Goal: Information Seeking & Learning: Learn about a topic

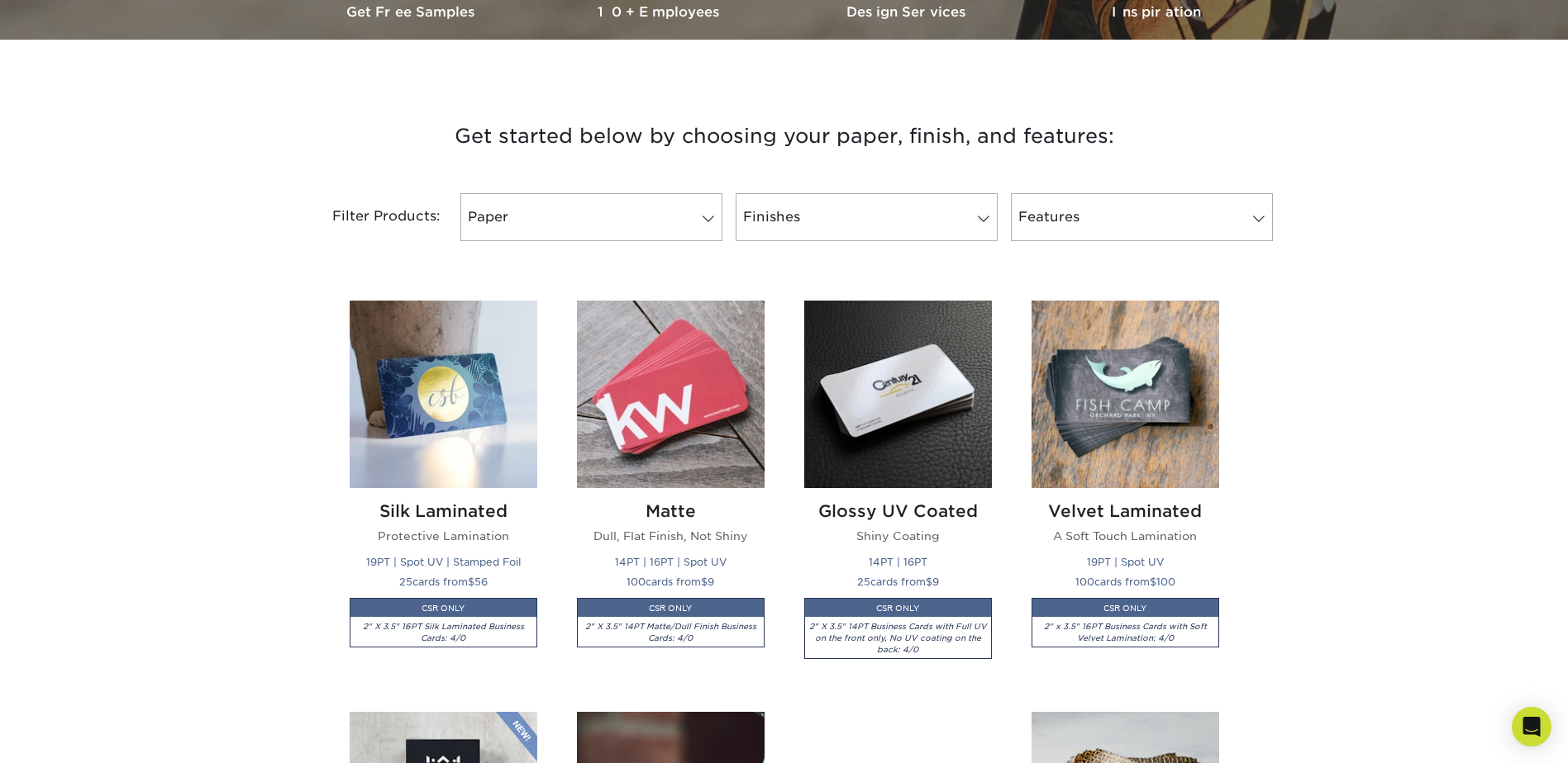
scroll to position [1074, 0]
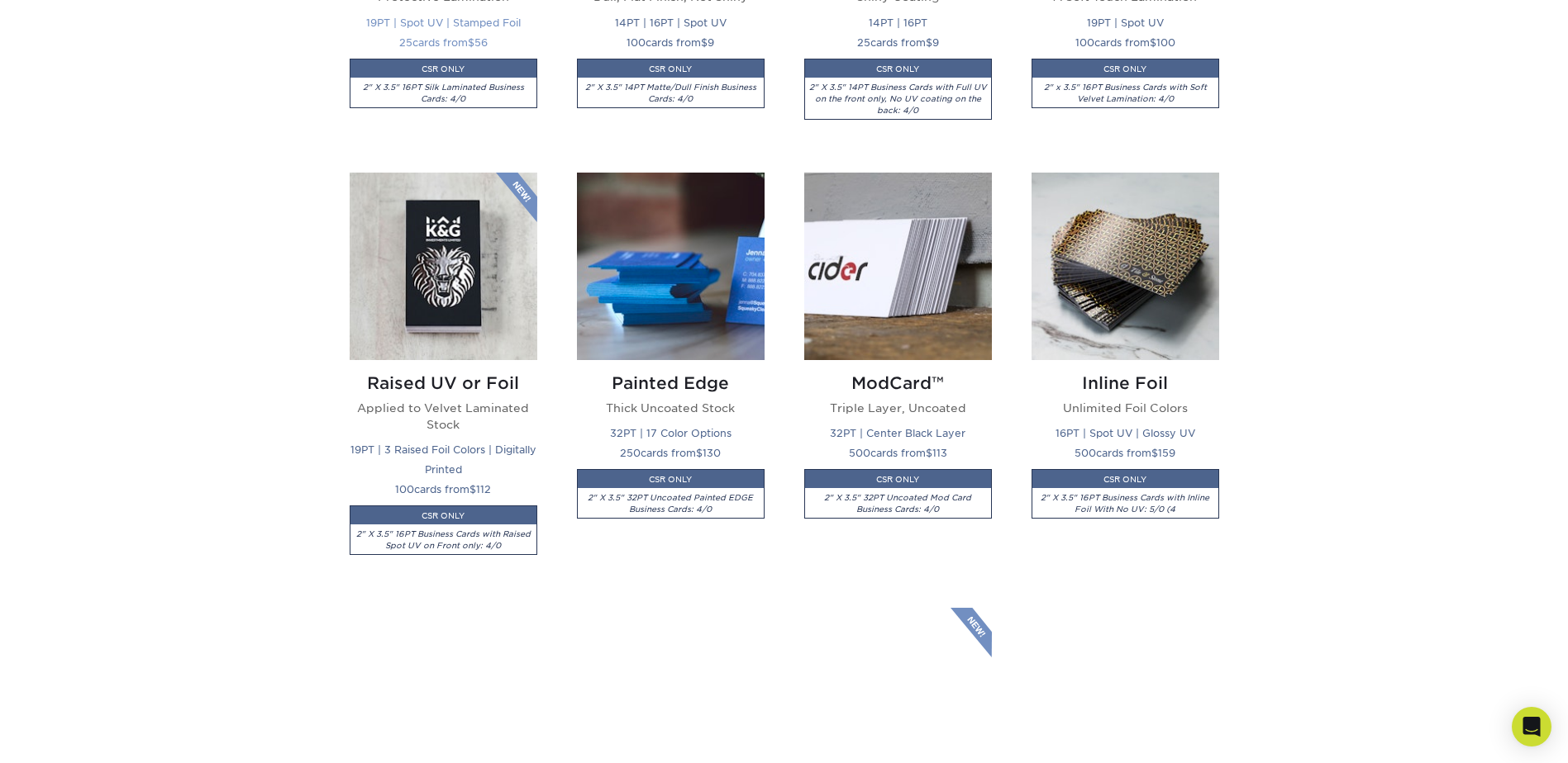
click at [424, 267] on img at bounding box center [443, 266] width 188 height 188
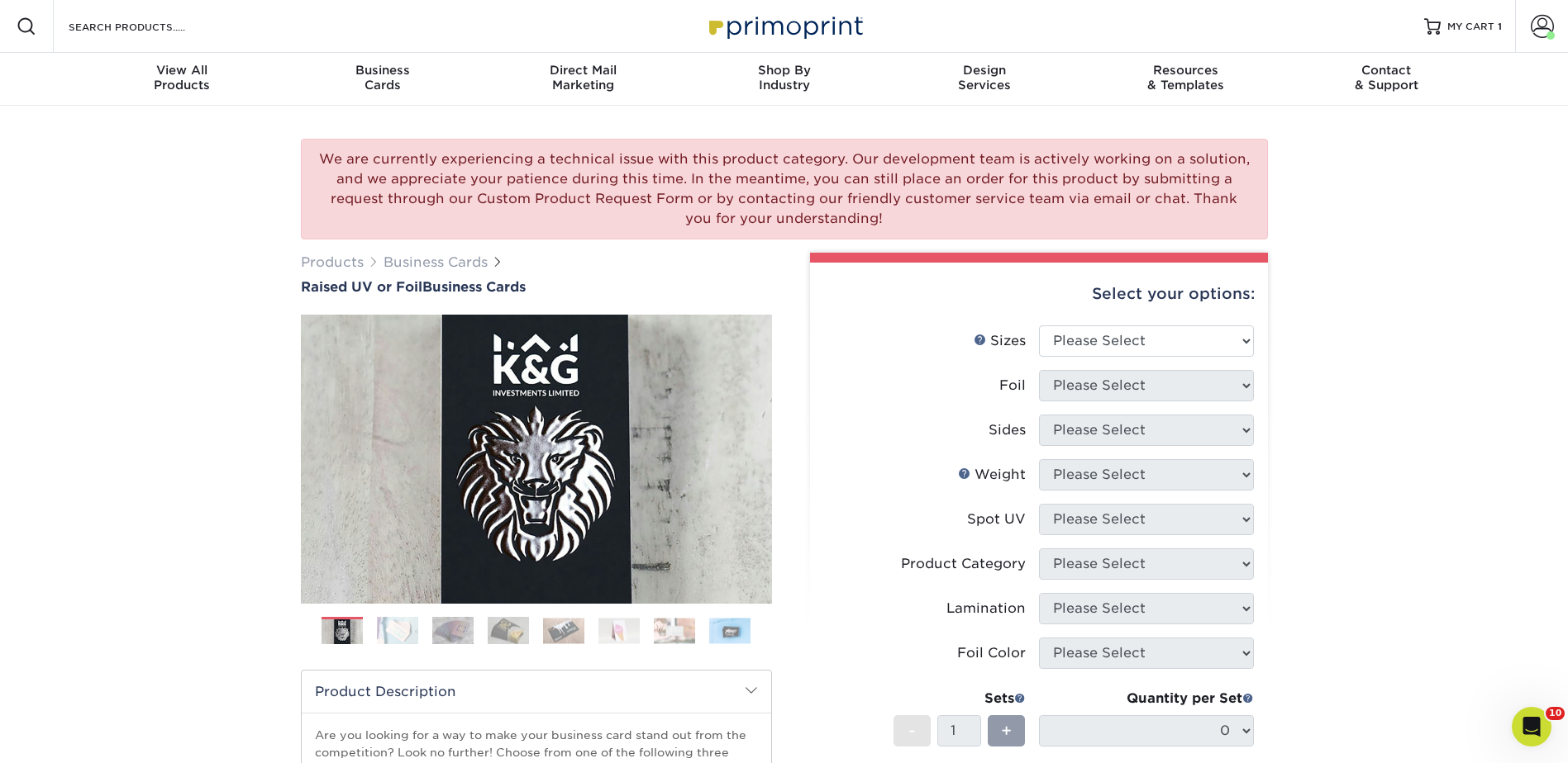
click at [490, 629] on ol at bounding box center [536, 637] width 472 height 40
click at [507, 625] on img at bounding box center [508, 631] width 41 height 29
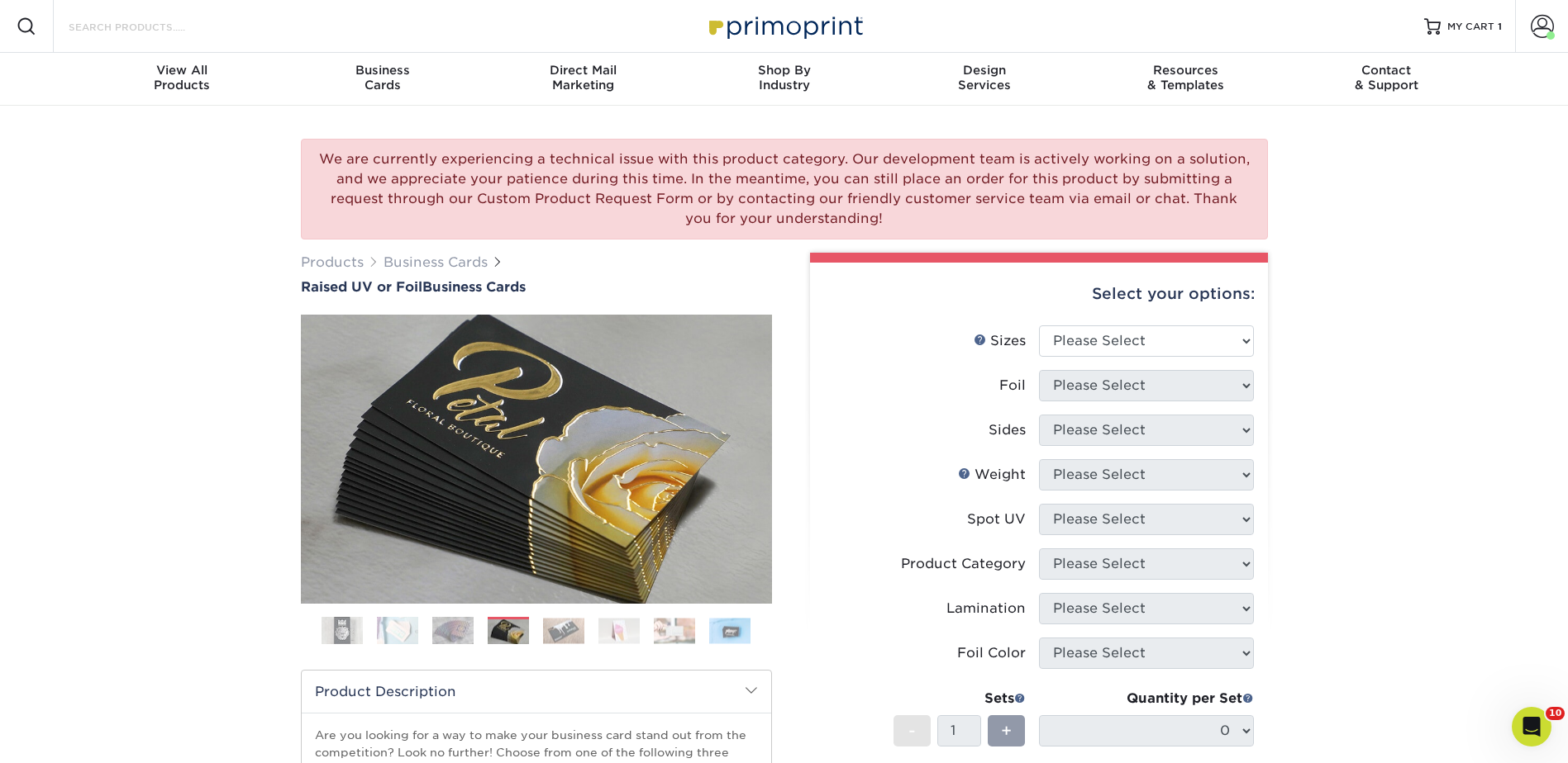
click at [203, 34] on input "Search Products" at bounding box center [147, 26] width 161 height 20
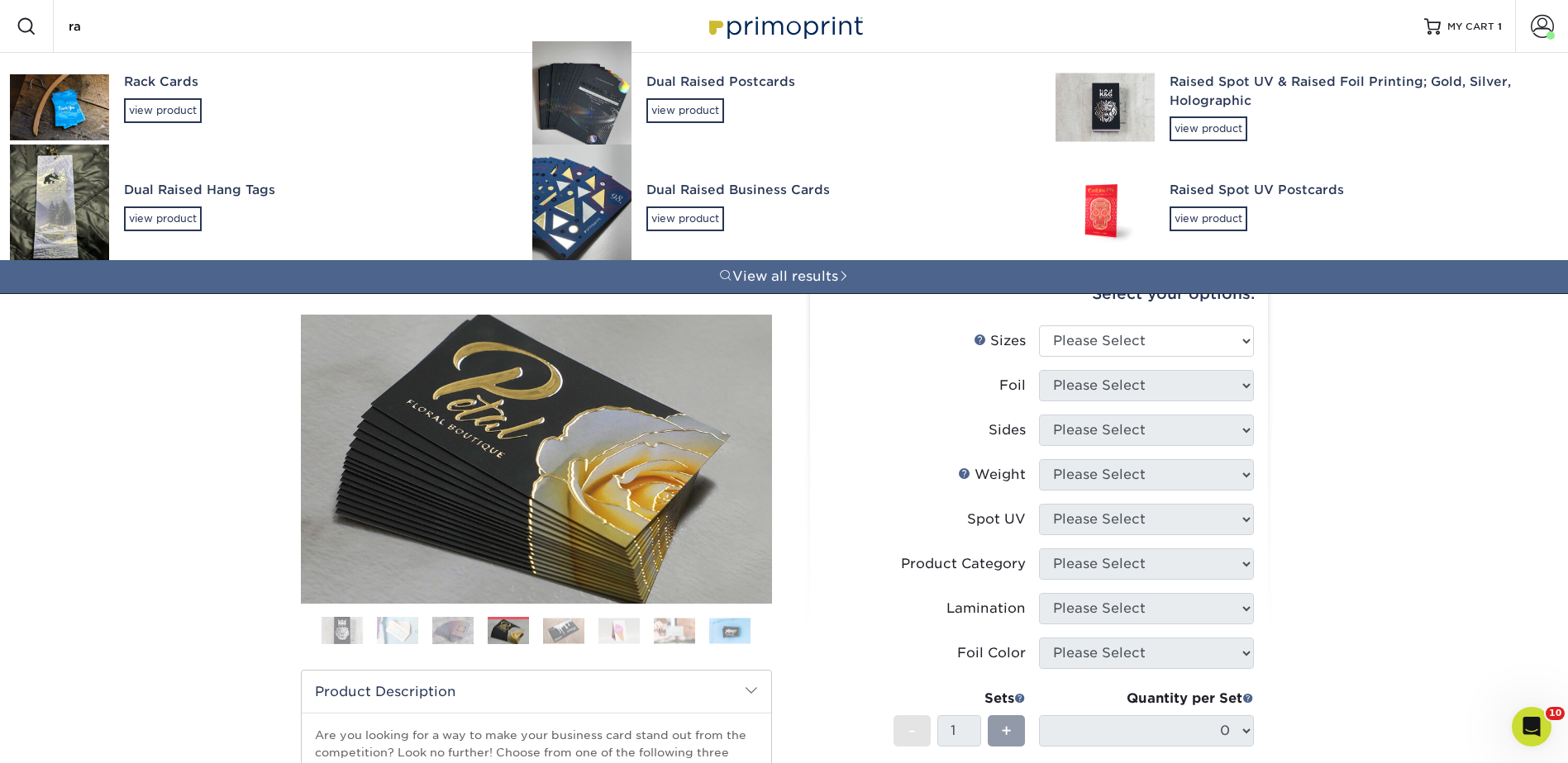
type input "r"
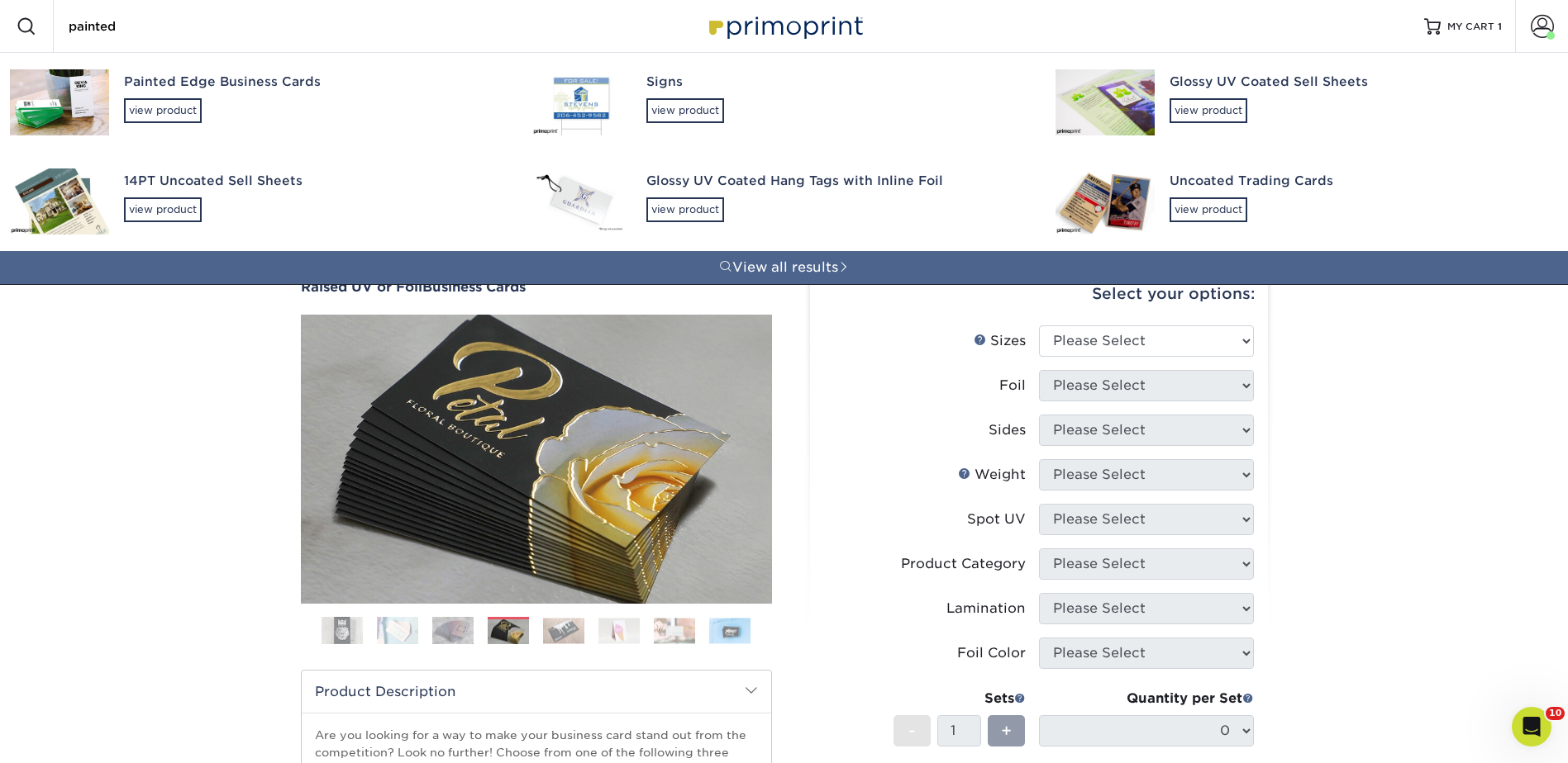
type input "painted"
click at [172, 96] on div "Painted Edge Business Cards view product" at bounding box center [313, 98] width 379 height 90
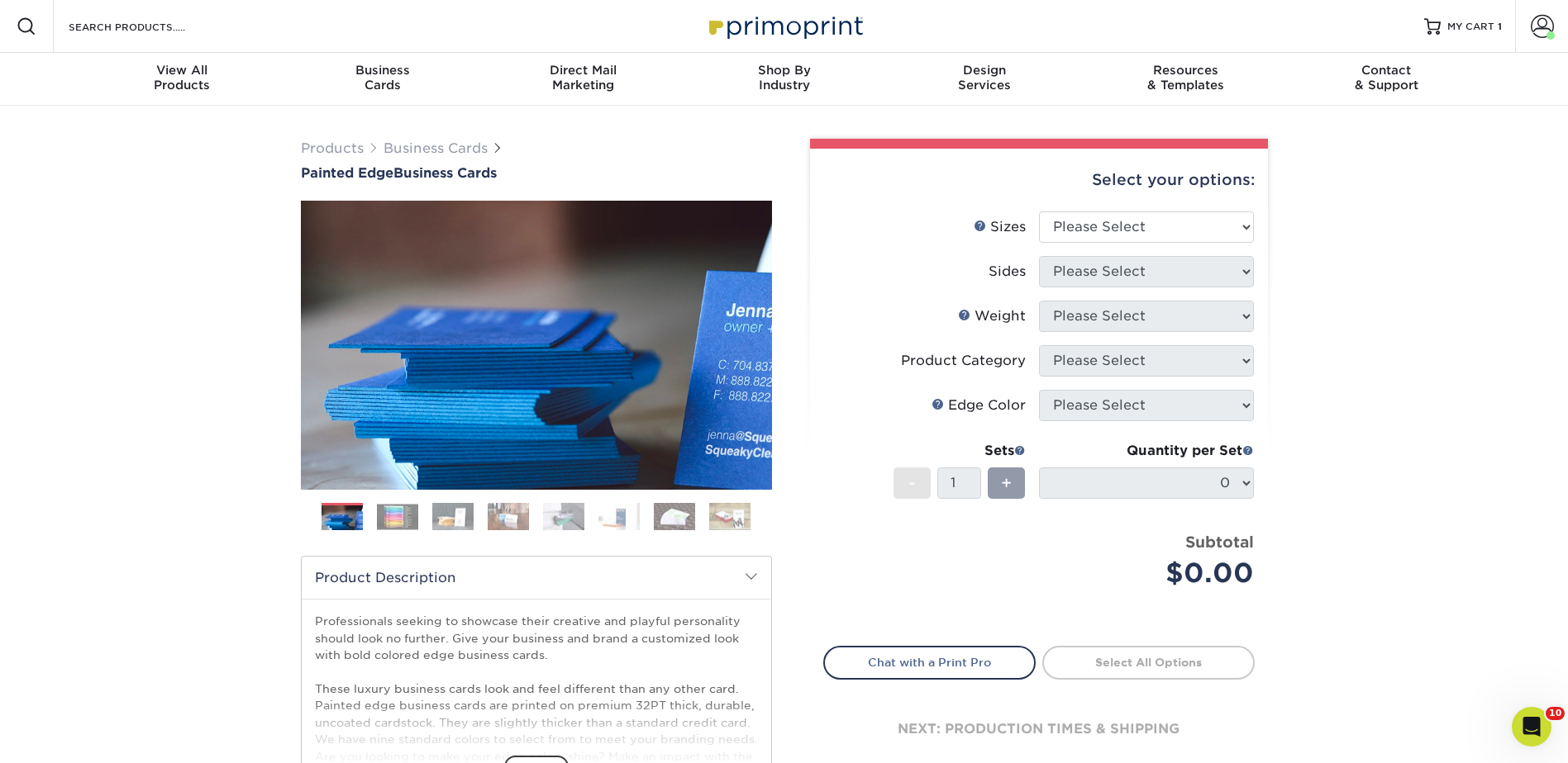
click at [397, 512] on img at bounding box center [397, 517] width 41 height 26
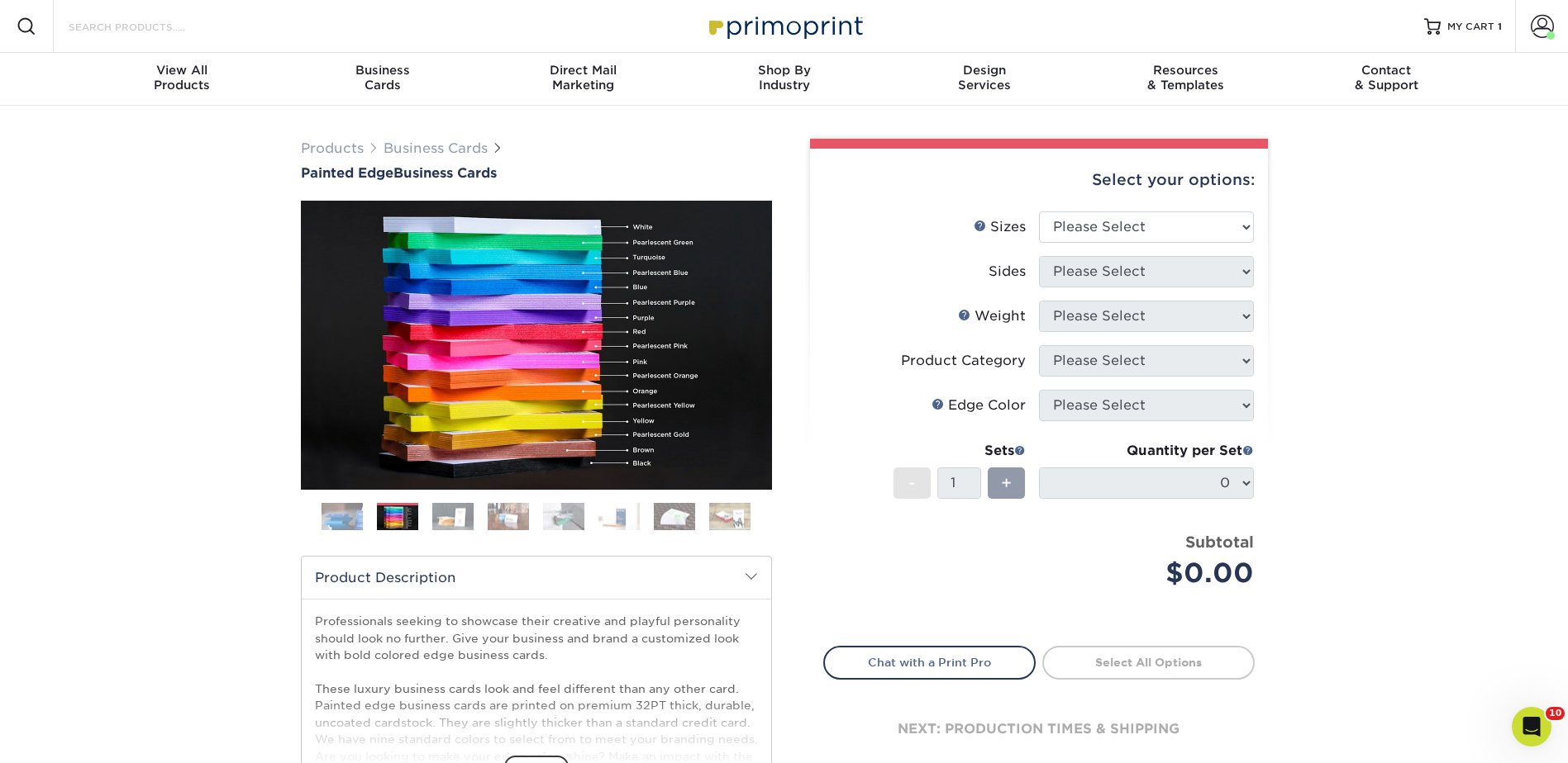
click at [176, 28] on input "Search Products" at bounding box center [147, 26] width 161 height 20
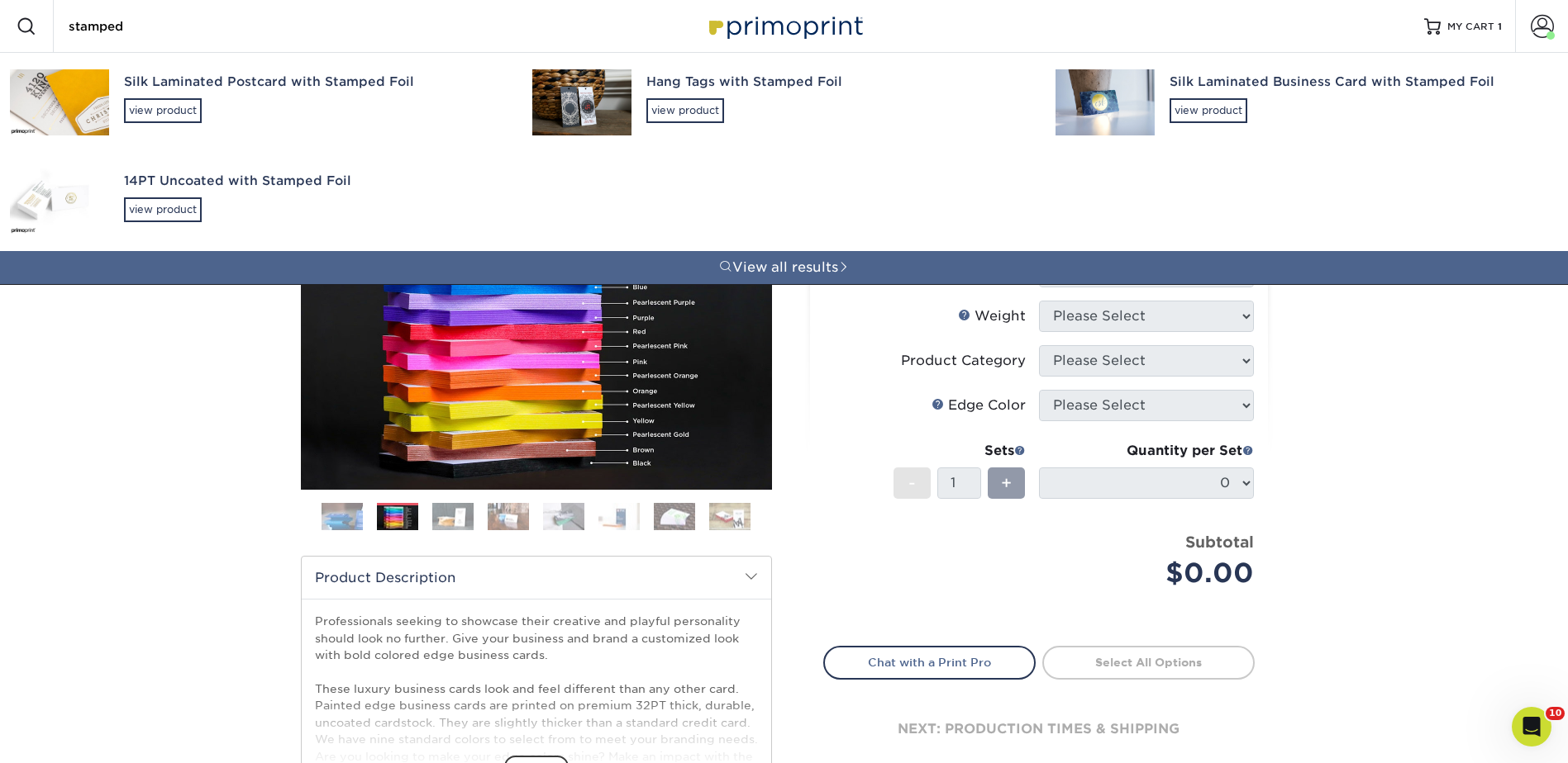
type input "stamped"
click at [200, 82] on div "Silk Laminated Postcard with Stamped Foil" at bounding box center [313, 82] width 379 height 19
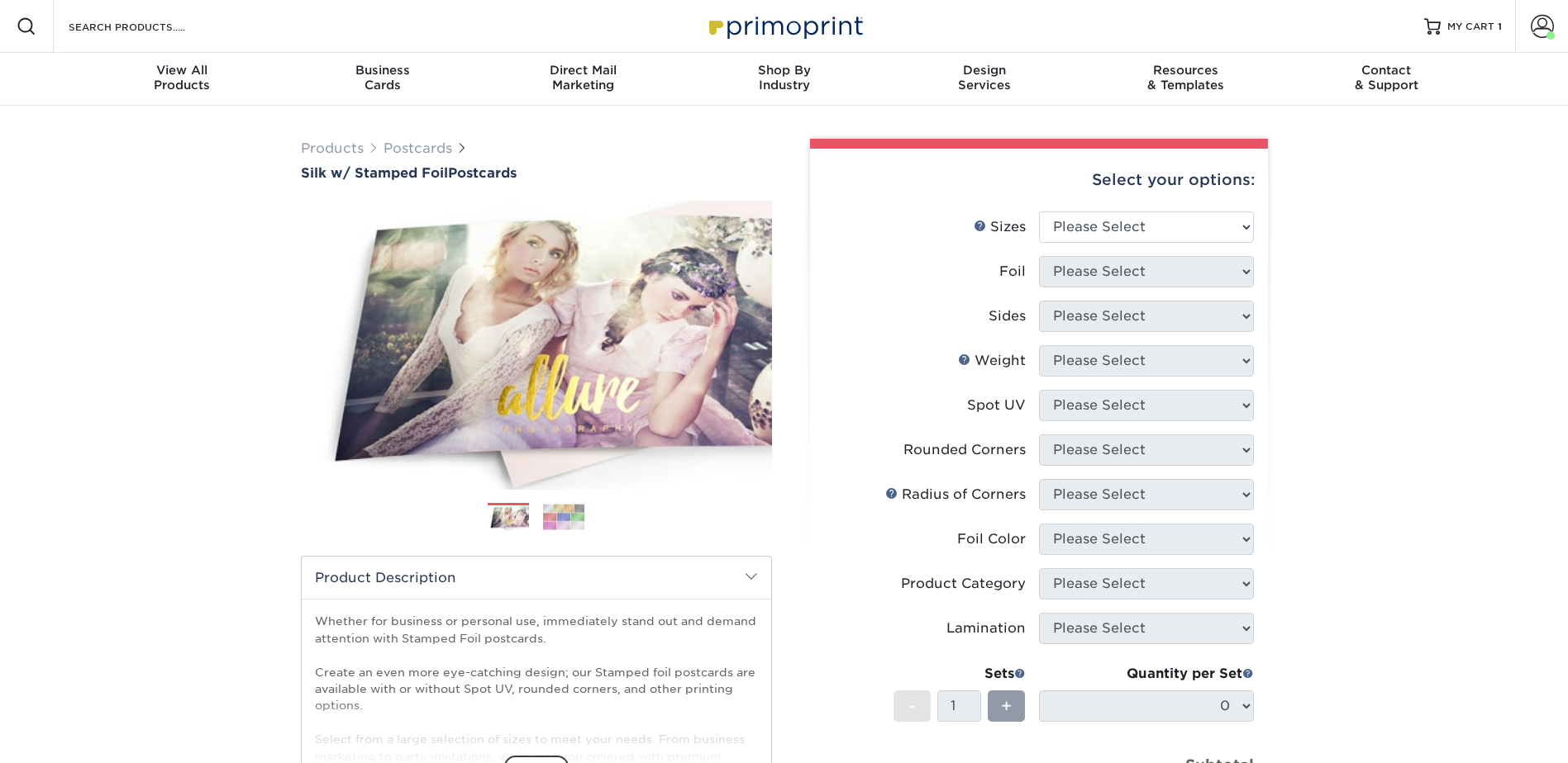
click at [564, 512] on img at bounding box center [563, 517] width 41 height 26
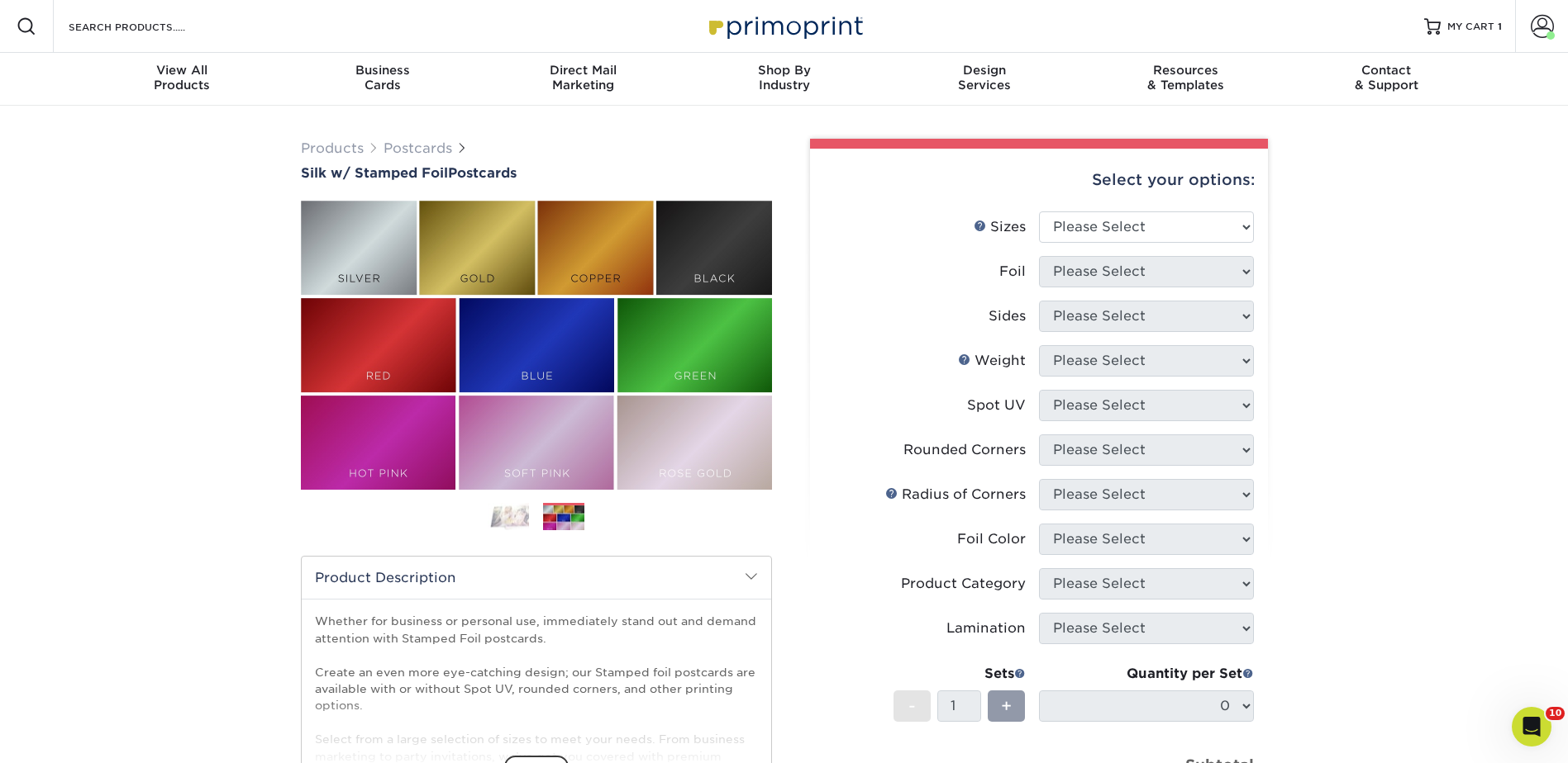
click at [407, 138] on div "Products Postcards Silk w/ Stamped Foil Postcards 500" at bounding box center [784, 571] width 992 height 890
click at [412, 147] on link "Postcards" at bounding box center [418, 148] width 68 height 15
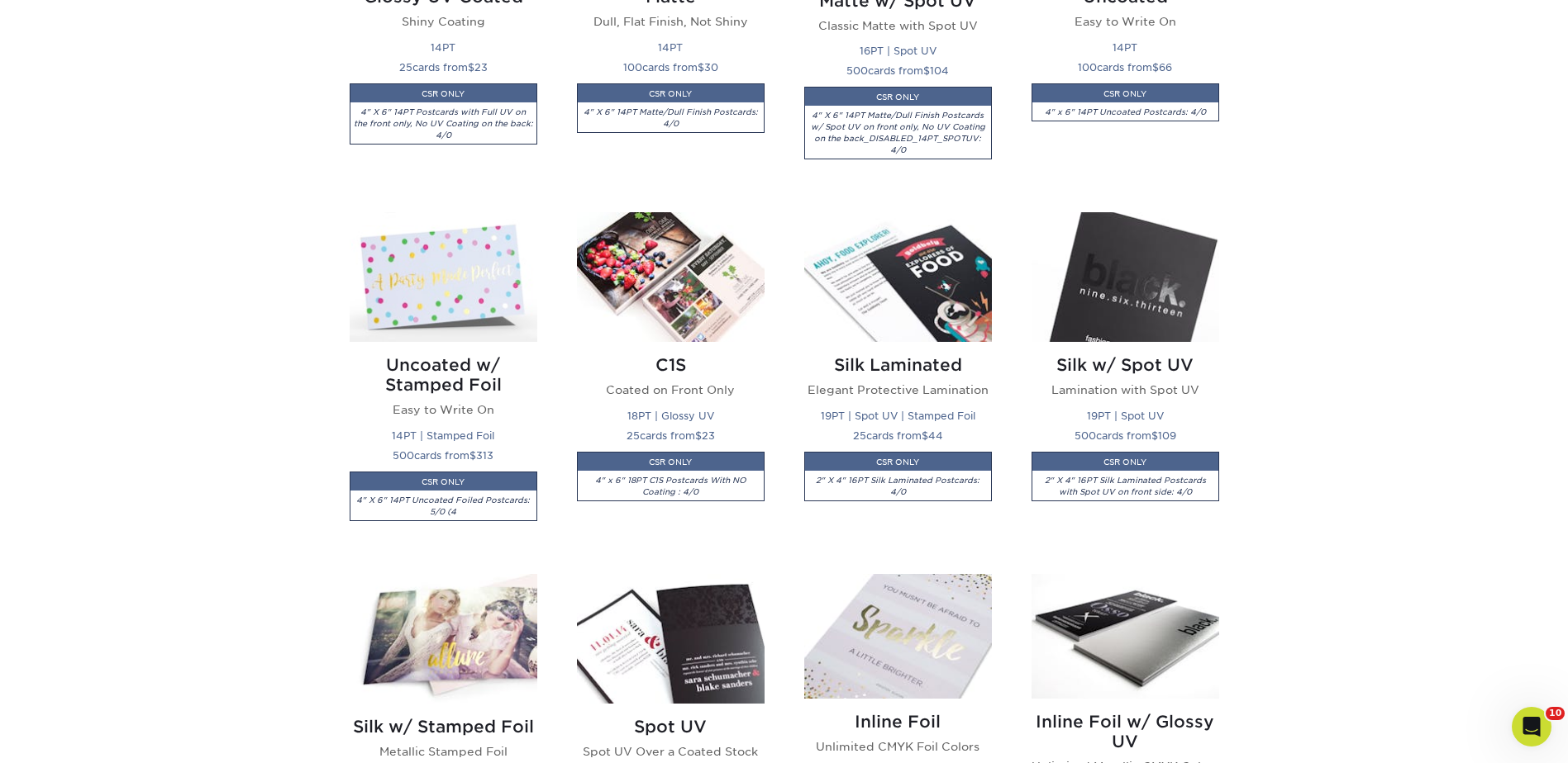
scroll to position [1322, 0]
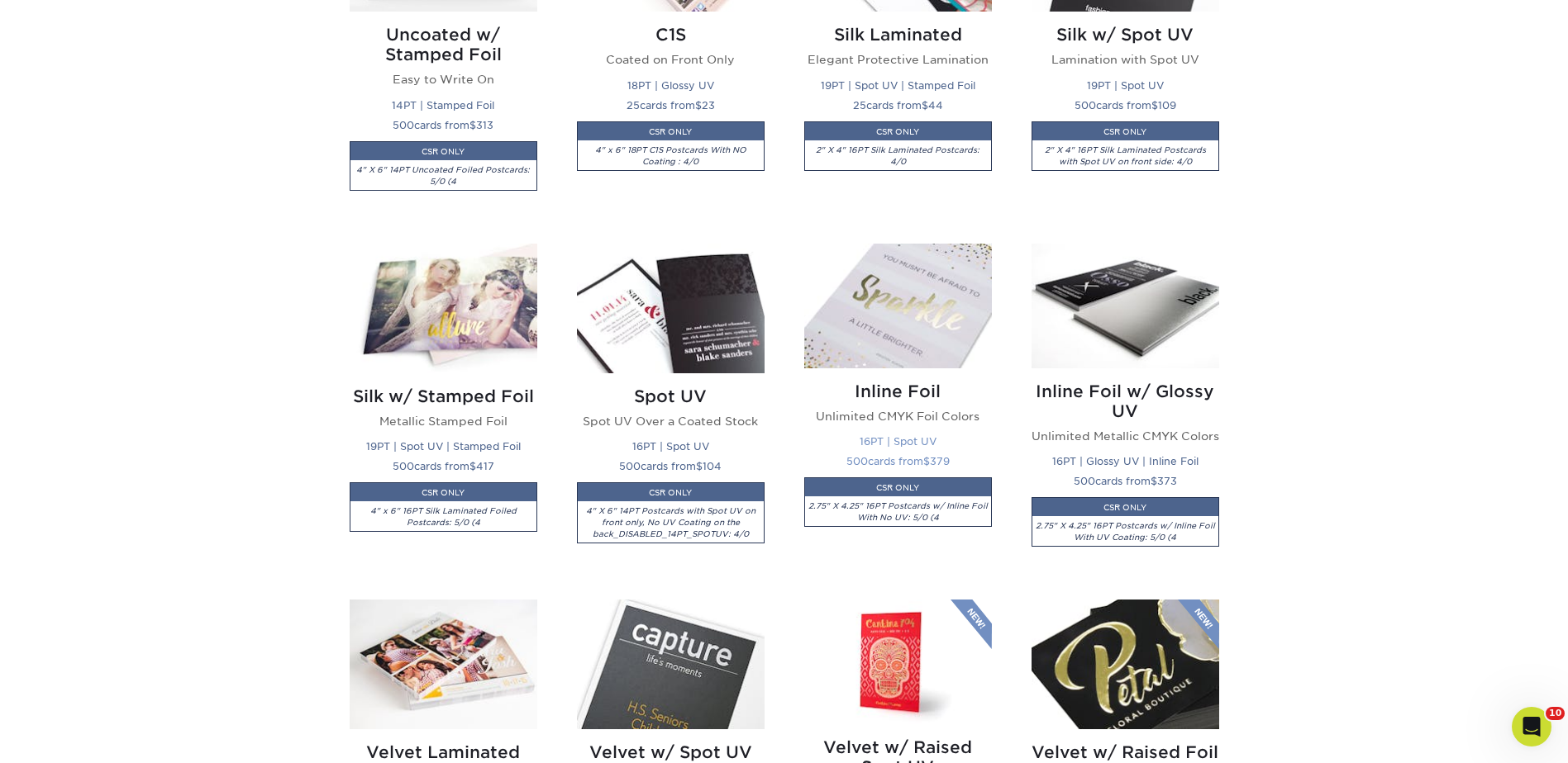
click at [886, 322] on img at bounding box center [898, 305] width 188 height 125
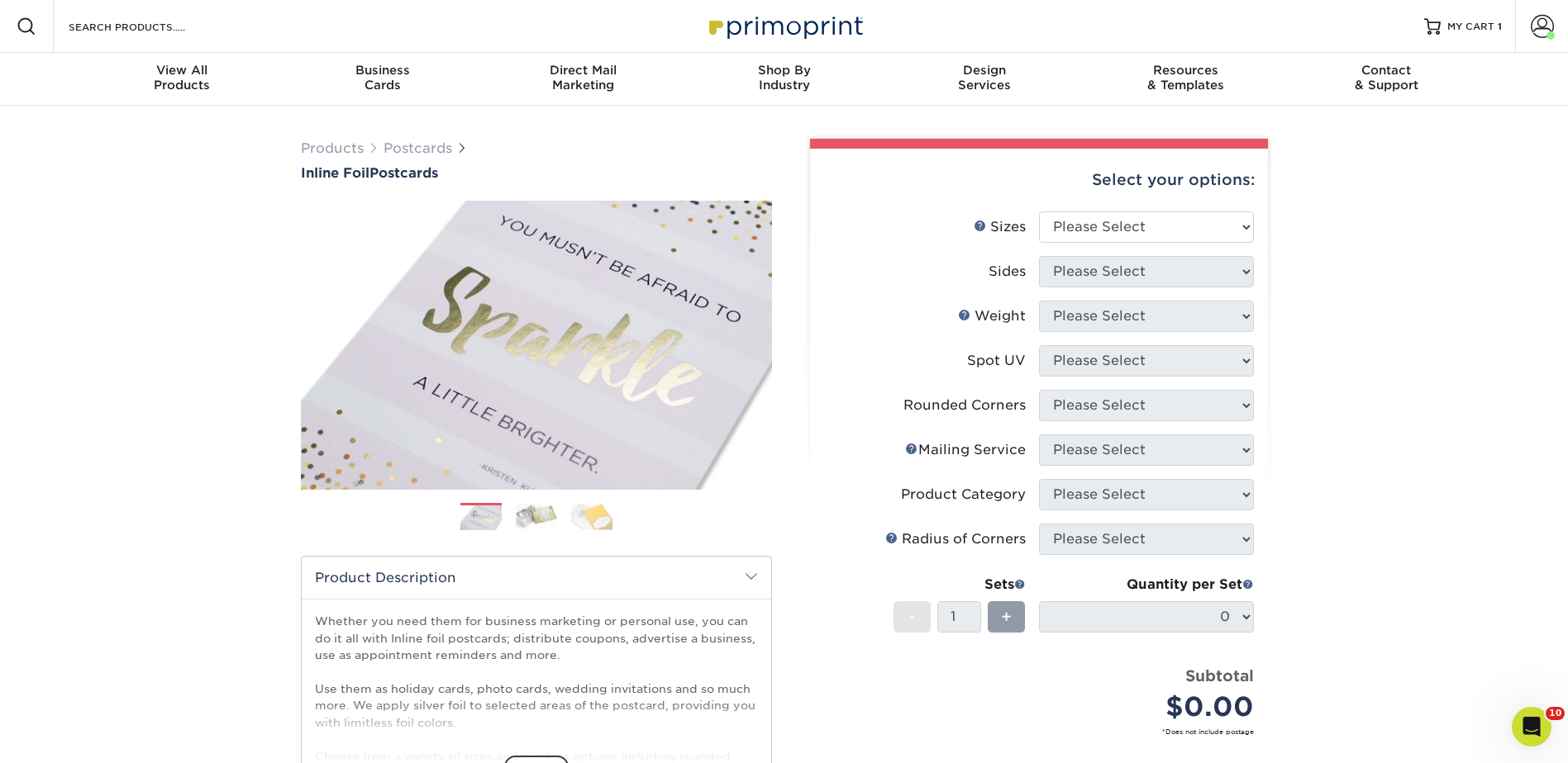
click at [474, 524] on img at bounding box center [481, 519] width 41 height 27
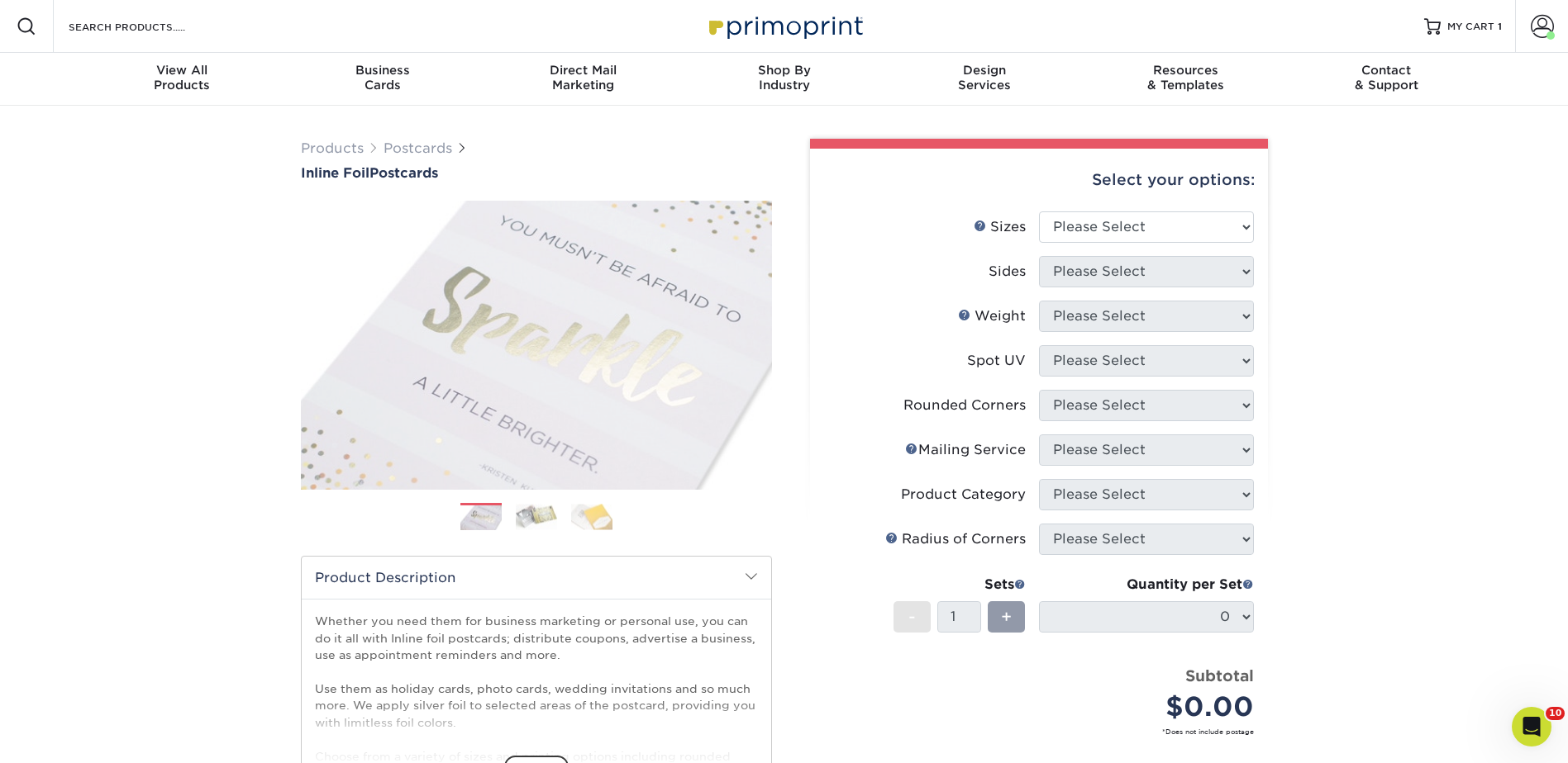
click at [536, 516] on img at bounding box center [536, 517] width 41 height 26
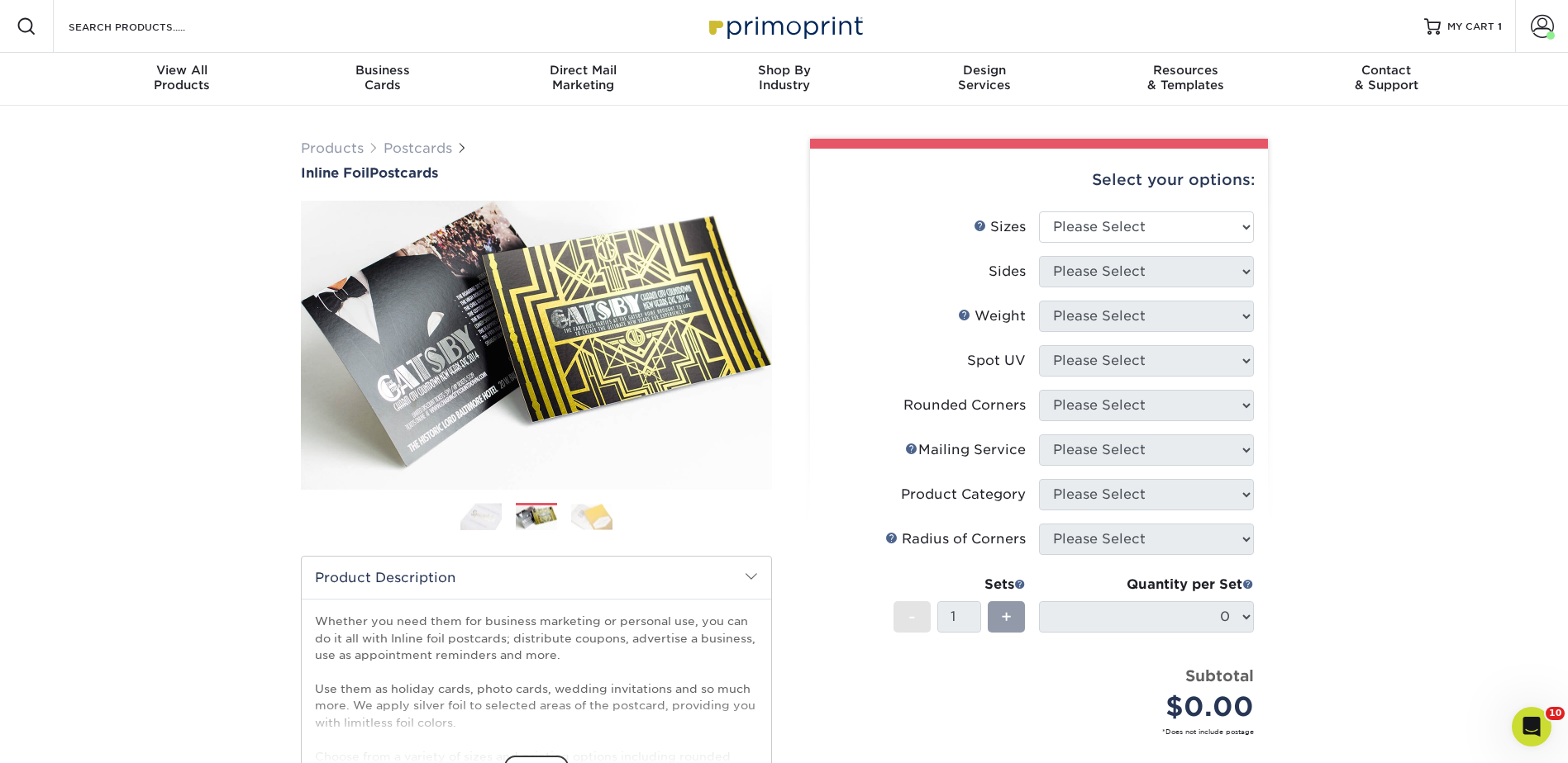
click at [611, 512] on img at bounding box center [591, 517] width 41 height 26
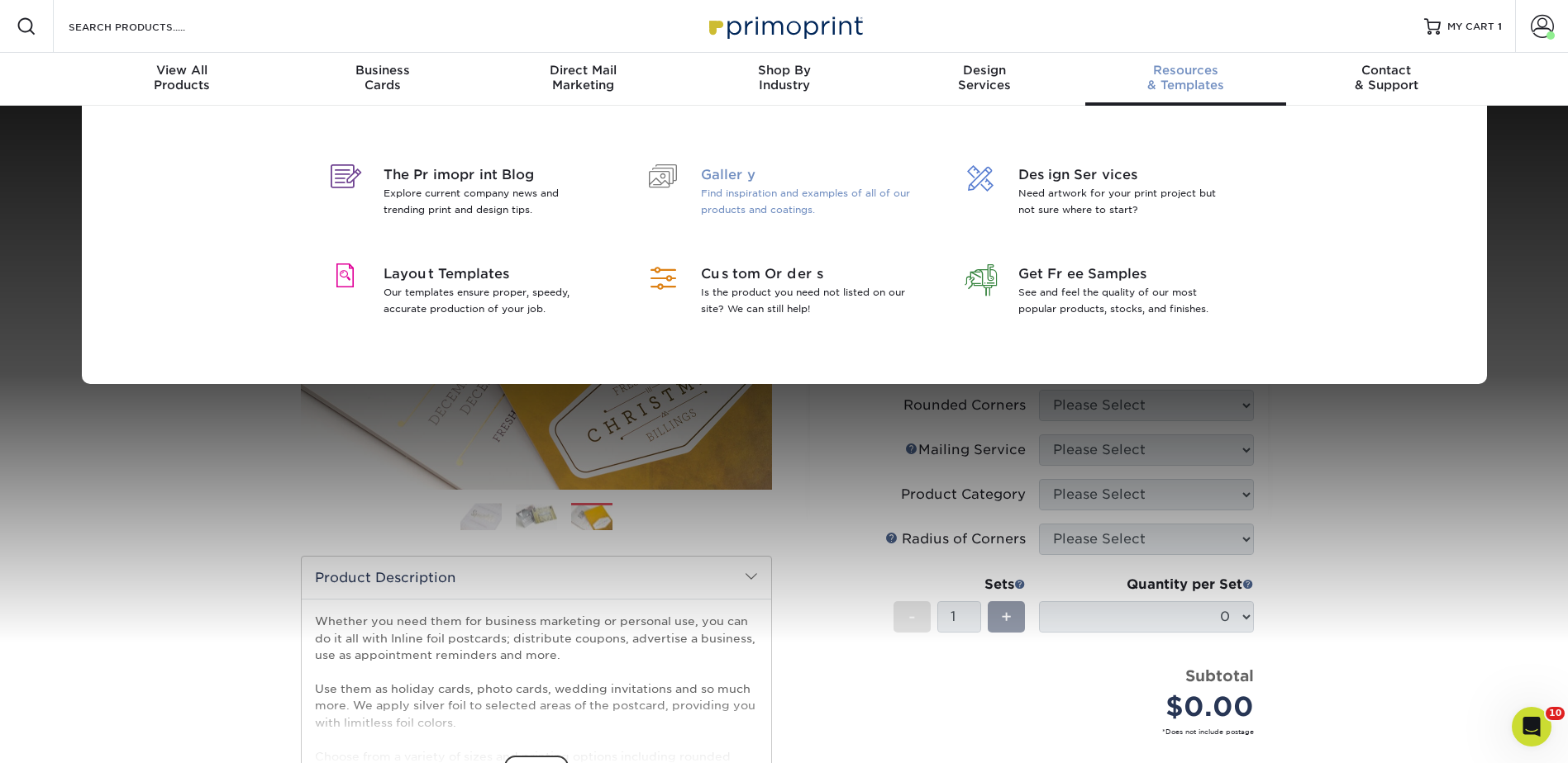
click at [713, 195] on p "Find inspiration and examples of all of our products and coatings." at bounding box center [808, 201] width 214 height 33
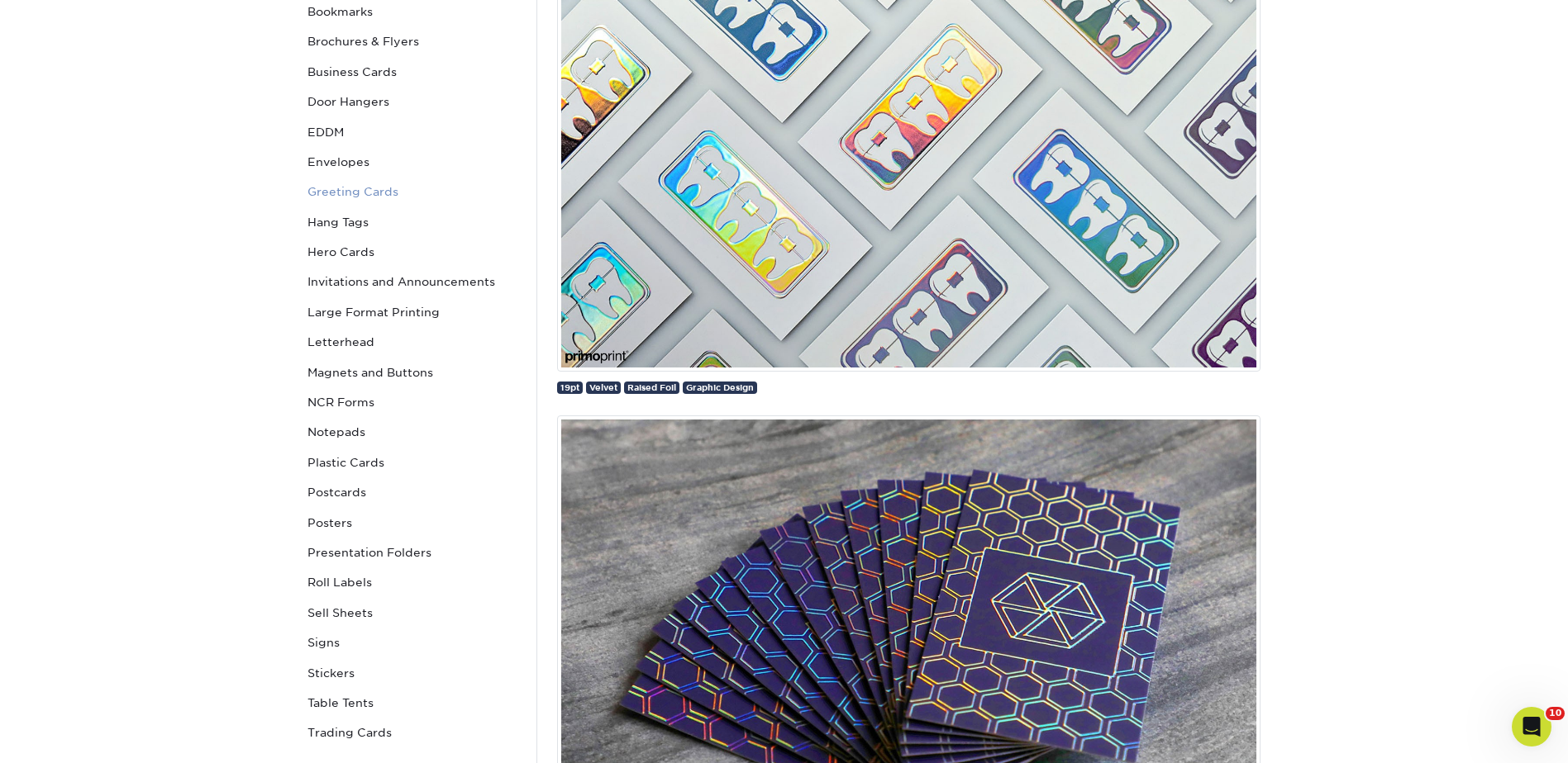
scroll to position [661, 0]
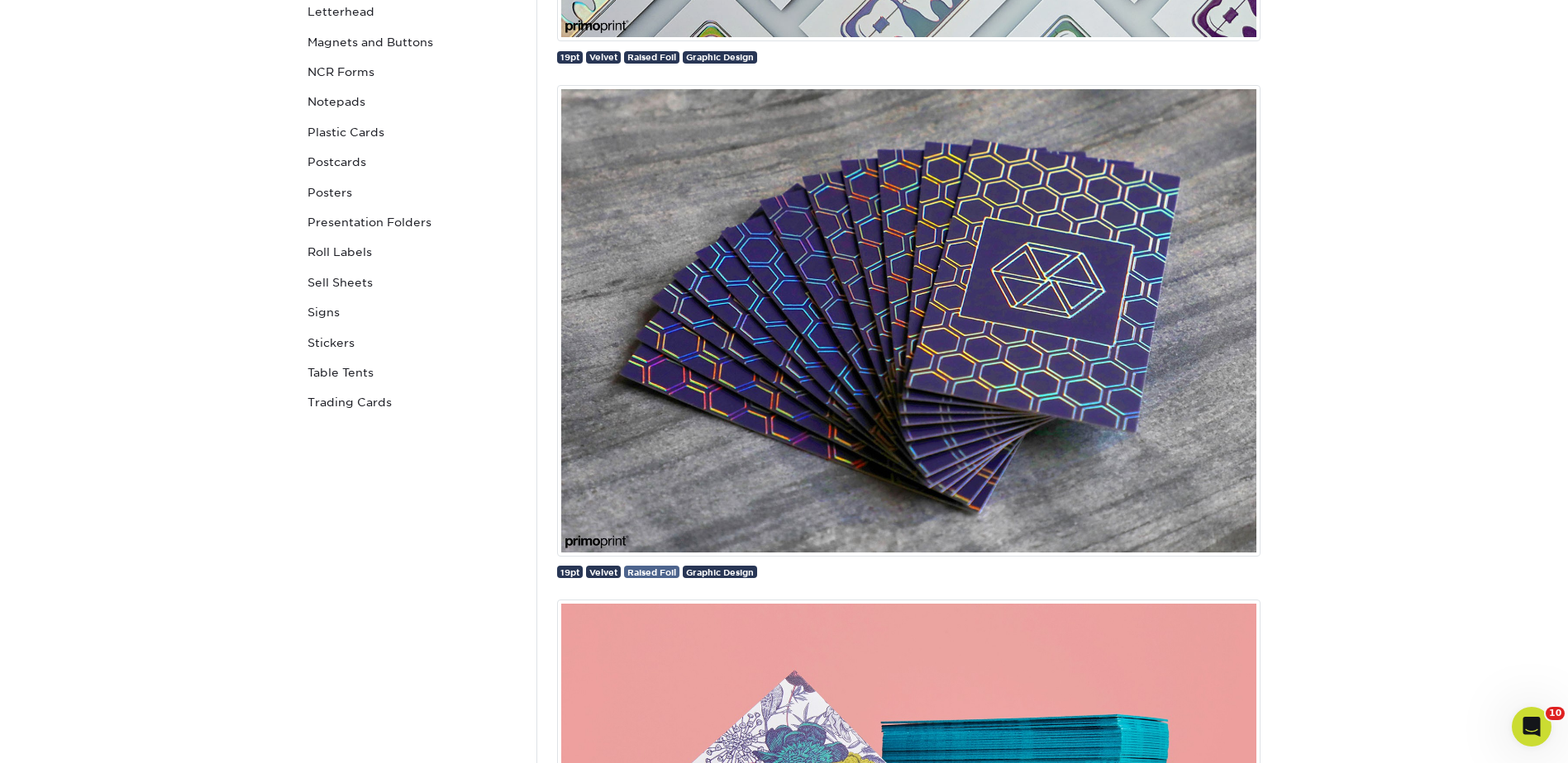
click at [630, 574] on span "Raised Foil" at bounding box center [651, 572] width 48 height 10
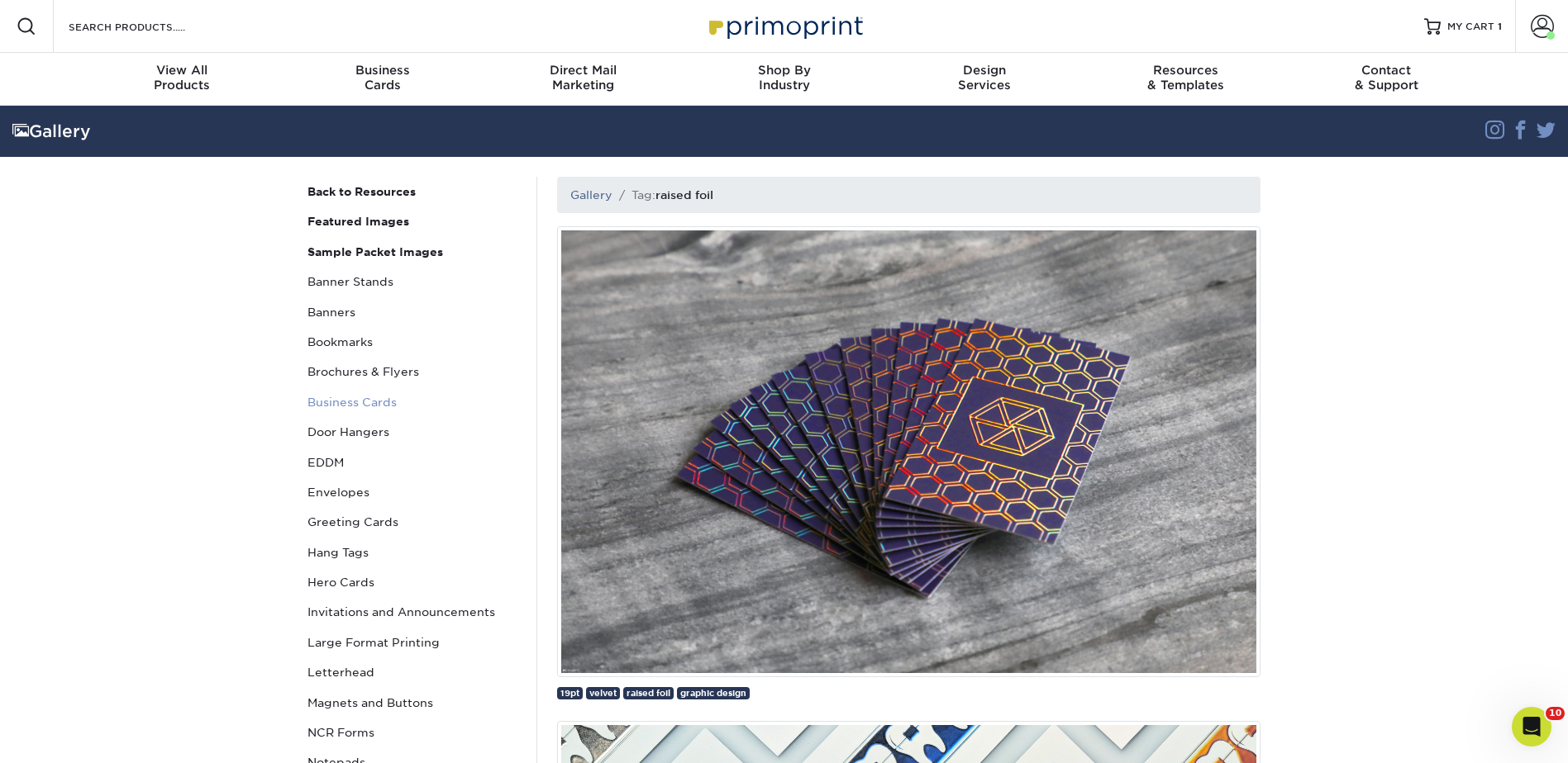
click at [335, 406] on link "Business Cards" at bounding box center [412, 402] width 223 height 30
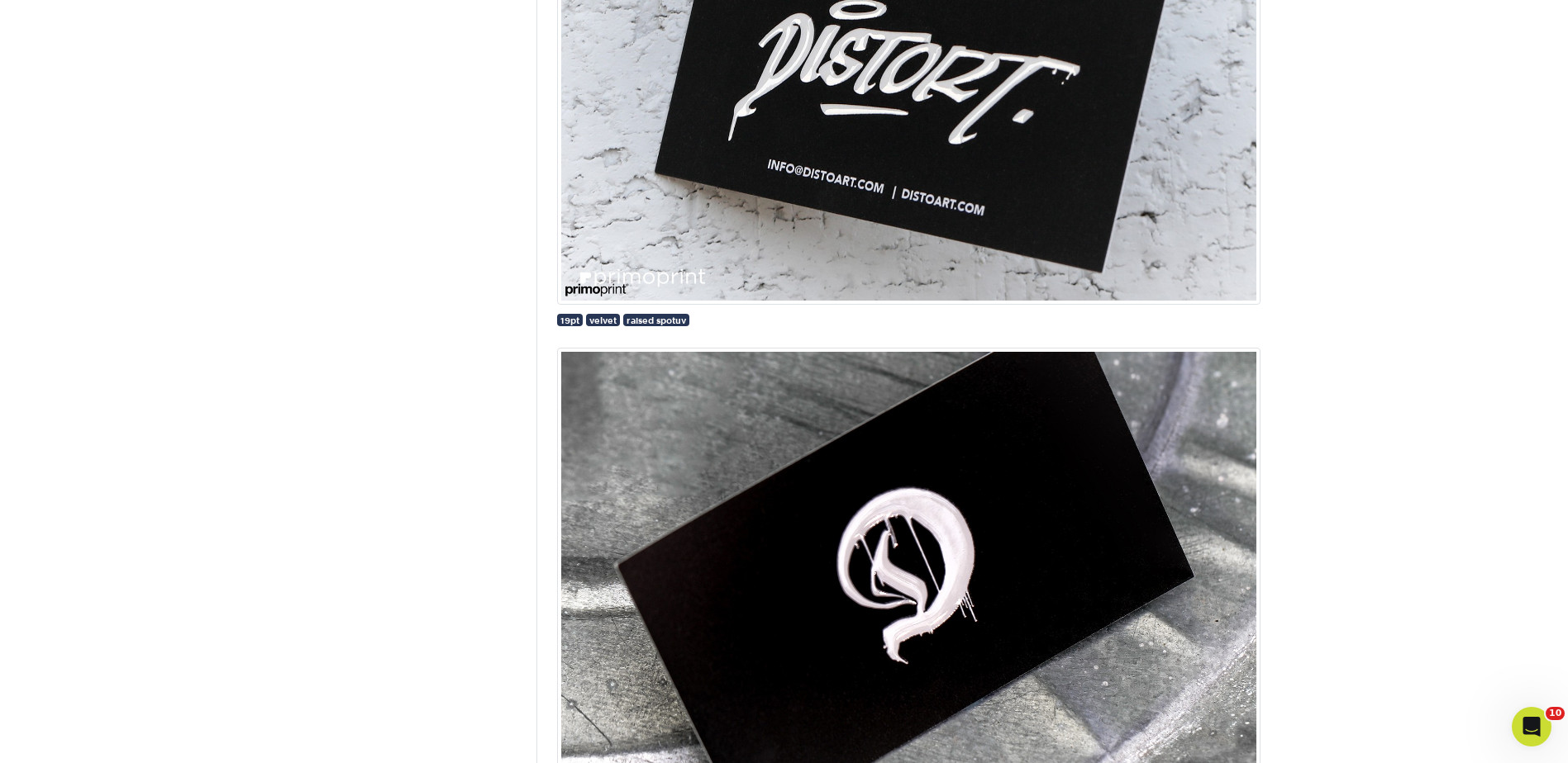
scroll to position [4296, 0]
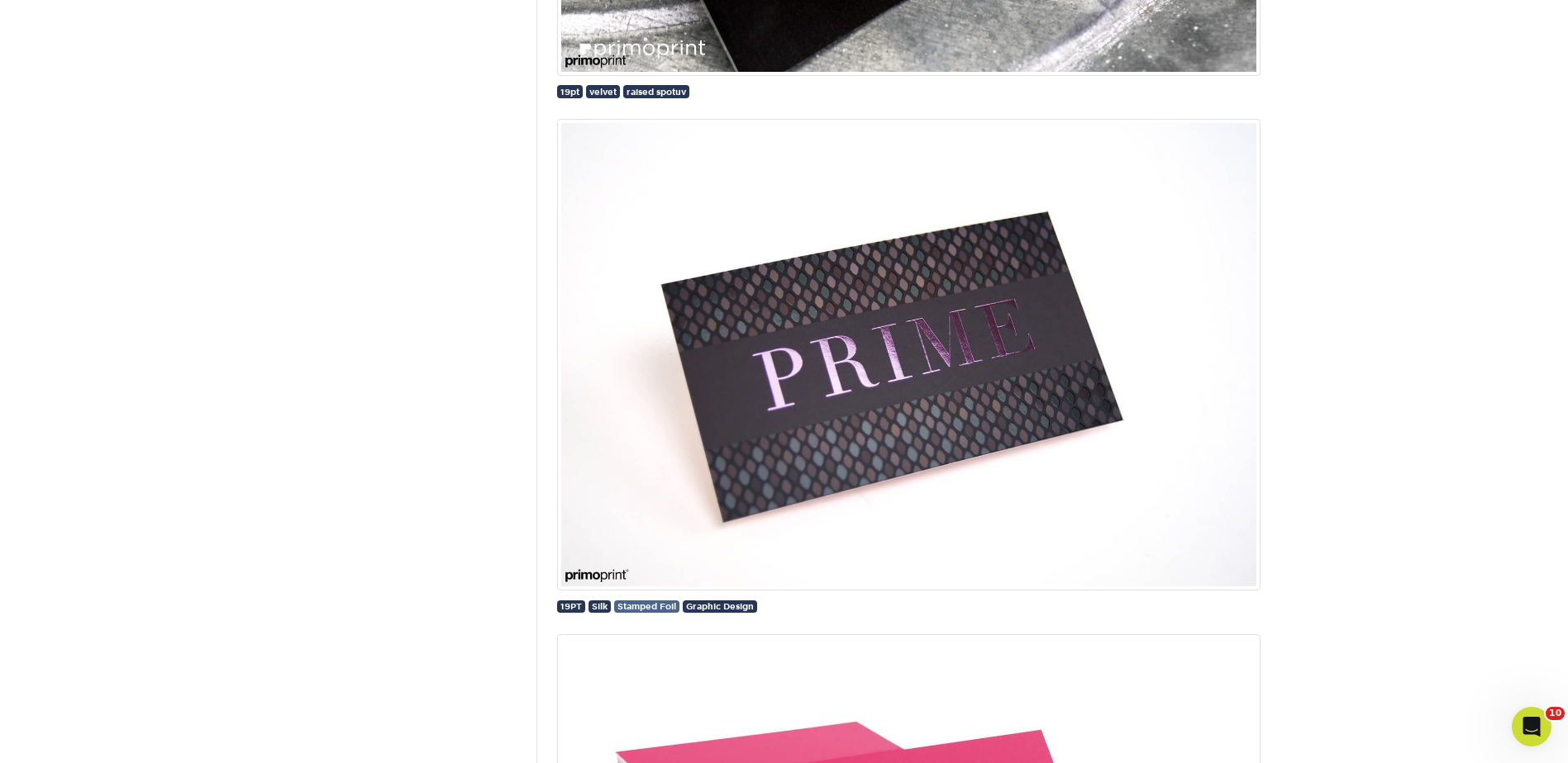
click at [664, 603] on span "Stamped Foil" at bounding box center [647, 606] width 58 height 10
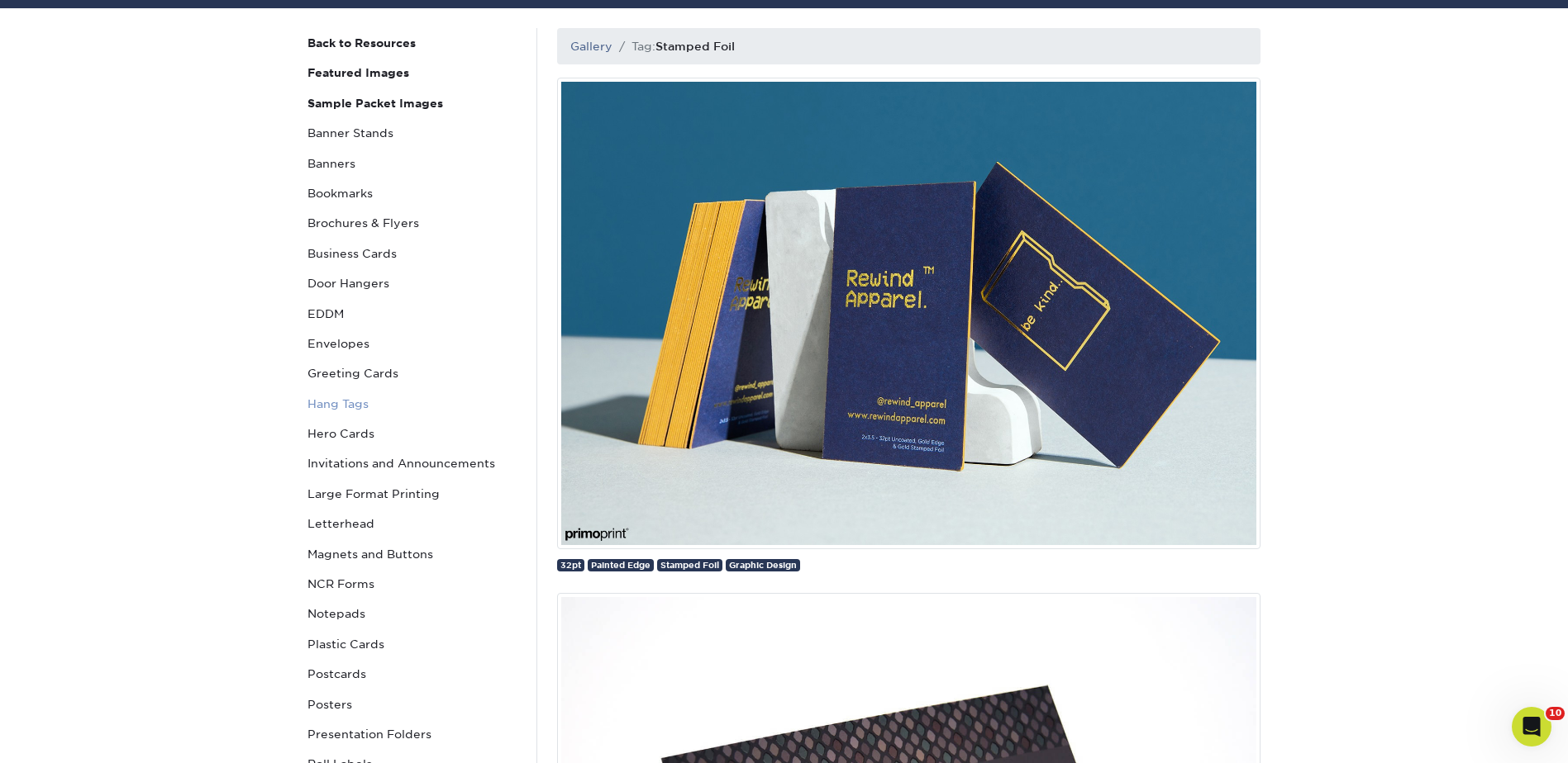
scroll to position [331, 0]
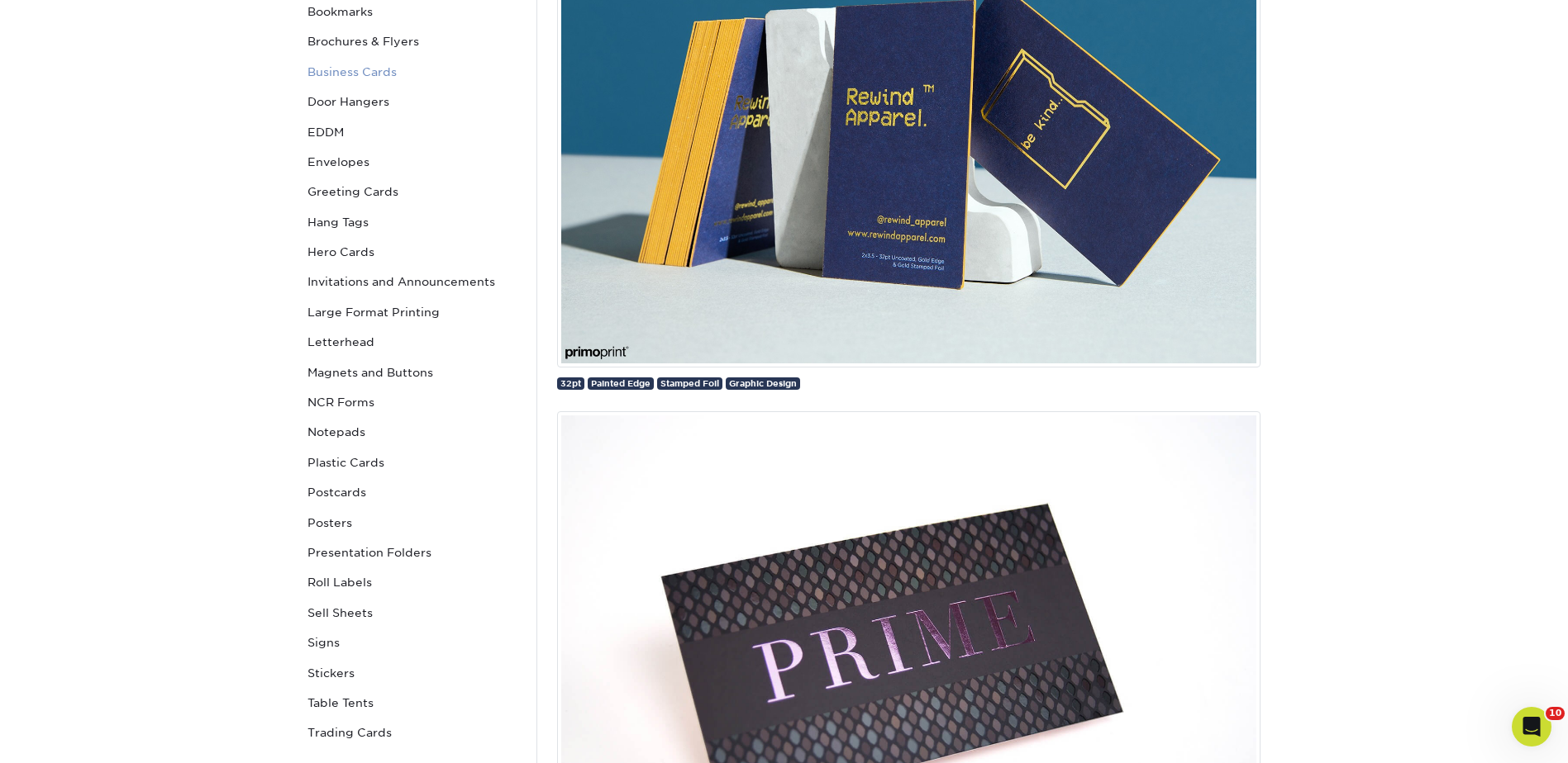
click at [346, 72] on link "Business Cards" at bounding box center [412, 72] width 223 height 30
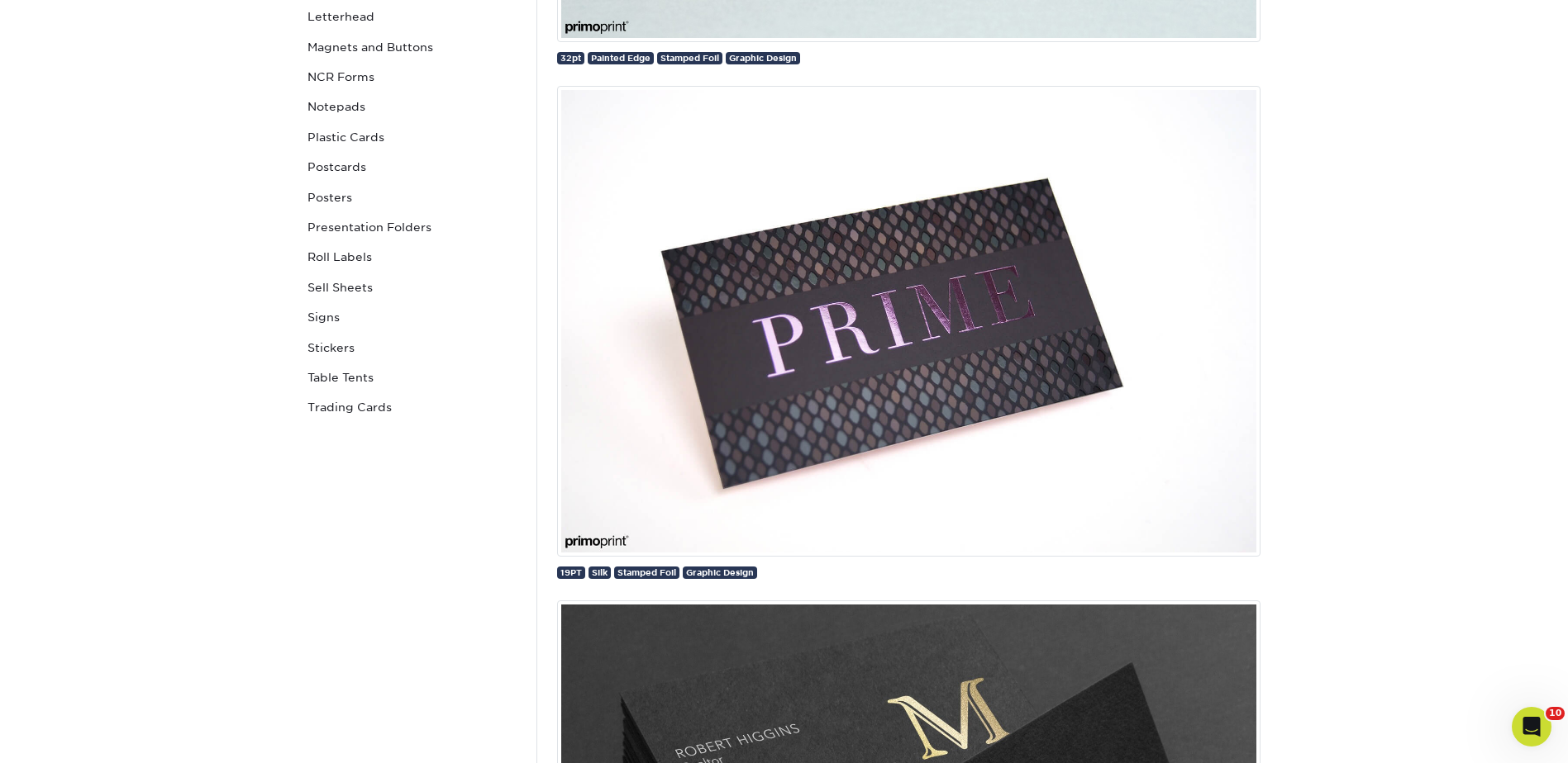
scroll to position [992, 0]
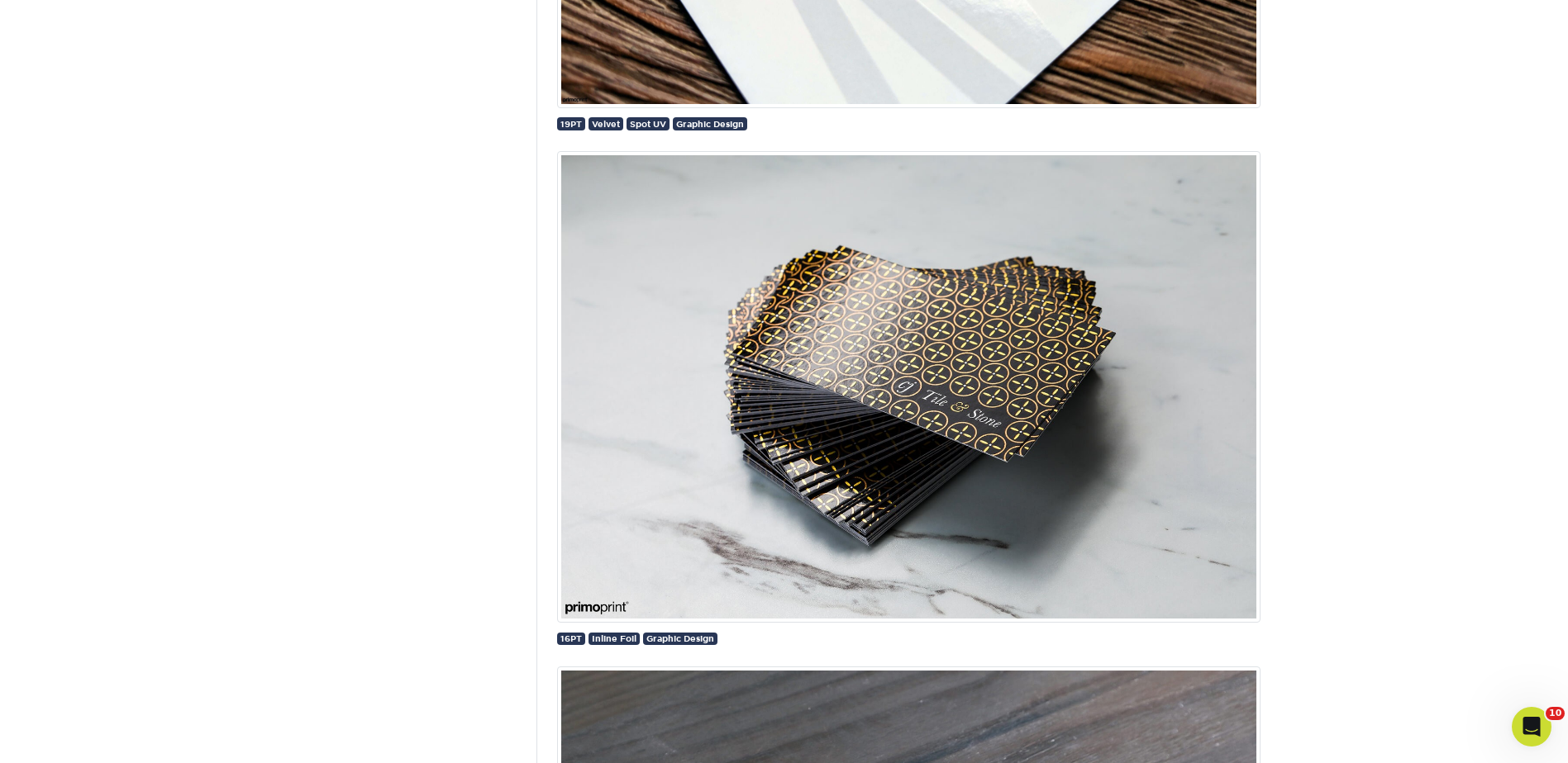
scroll to position [16275, 0]
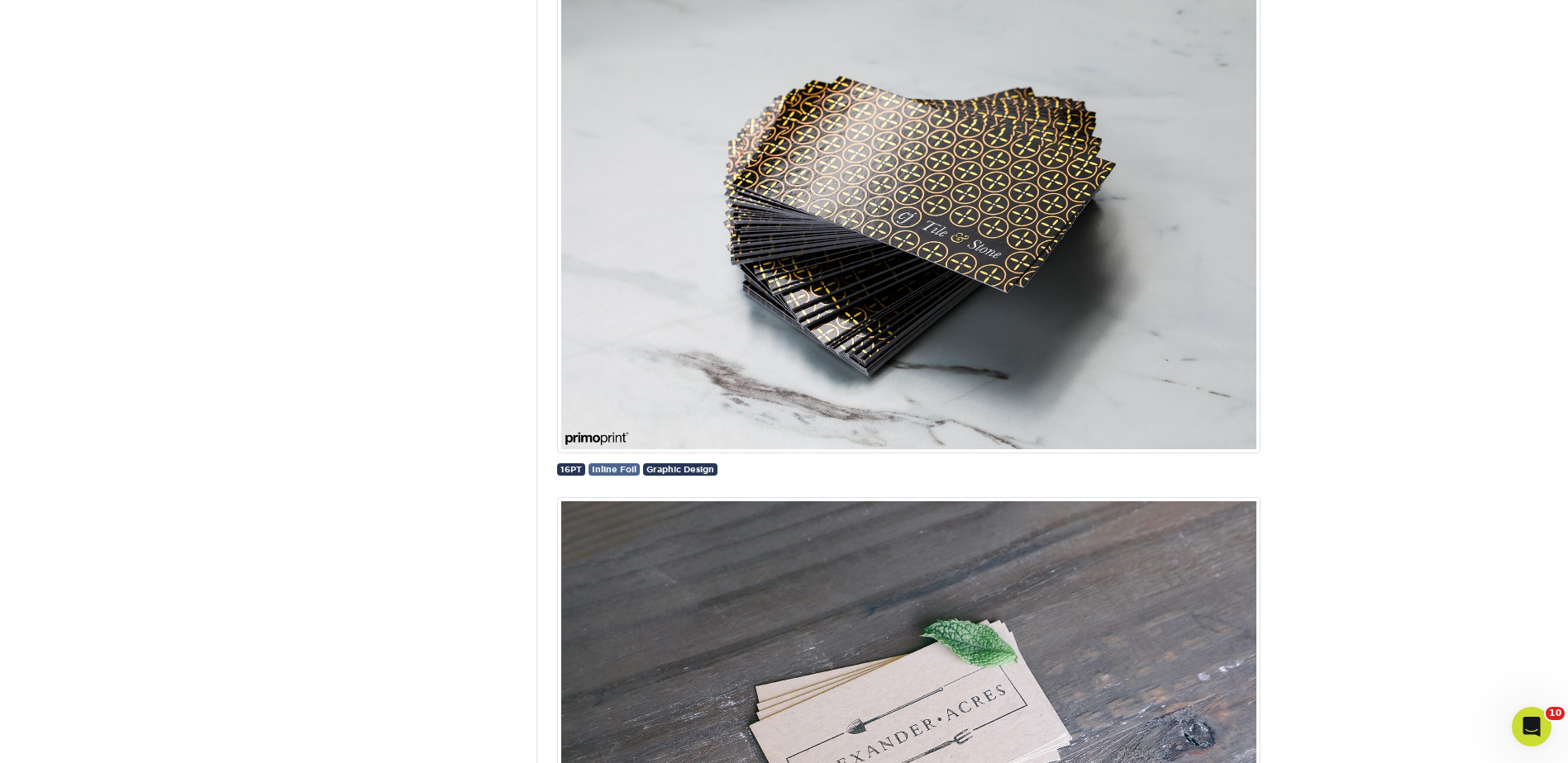
click at [613, 469] on span "Inline Foil" at bounding box center [614, 469] width 45 height 10
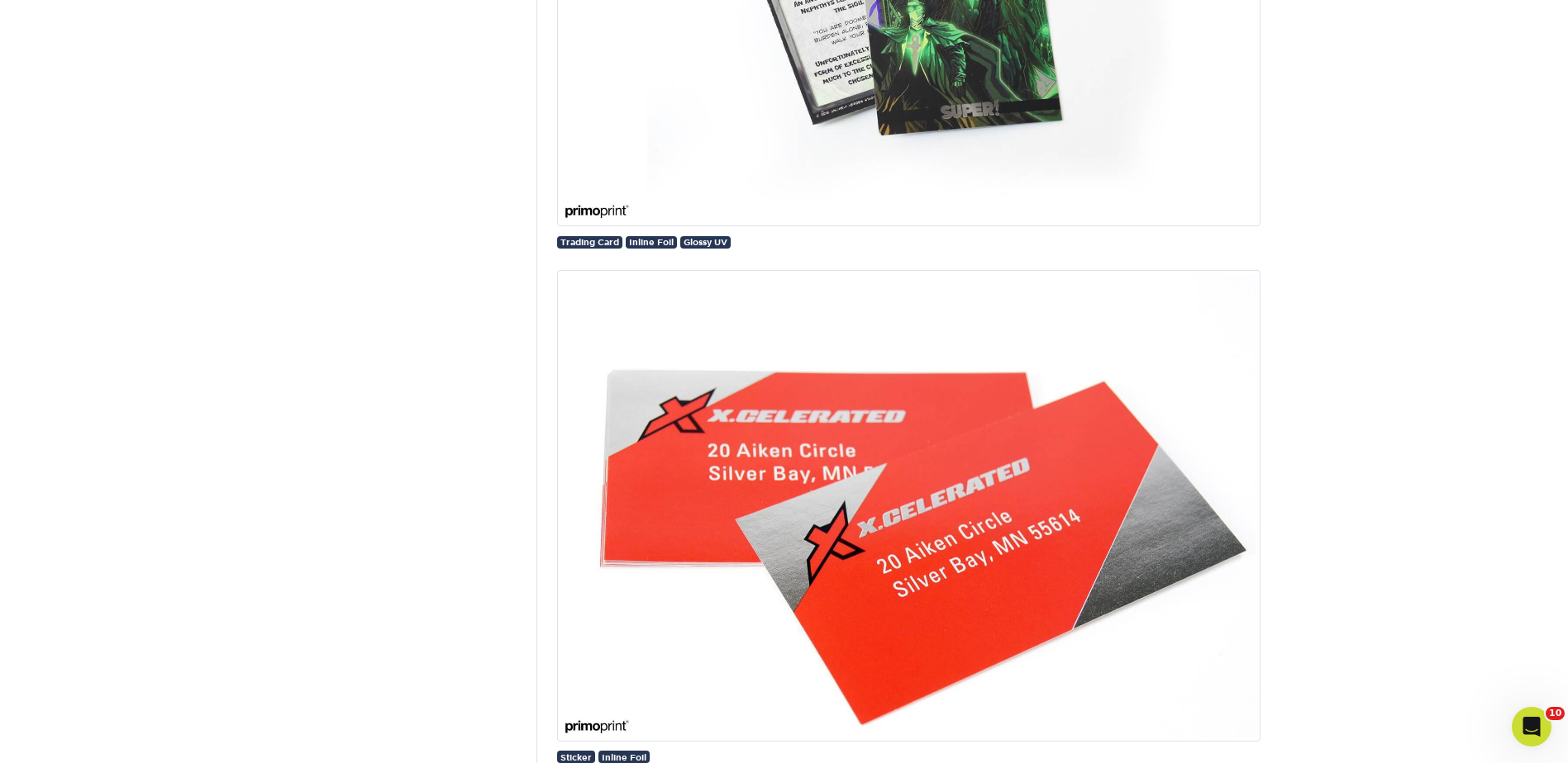
scroll to position [7683, 0]
